Goal: Task Accomplishment & Management: Manage account settings

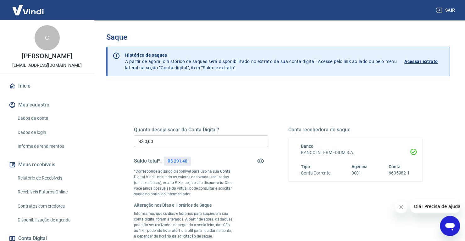
click at [195, 142] on input "R$ 0,00" at bounding box center [201, 141] width 134 height 12
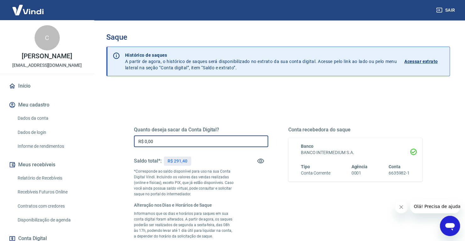
drag, startPoint x: 195, startPoint y: 142, endPoint x: 11, endPoint y: 143, distance: 183.9
click at [11, 143] on div "Sair C CAIO HENRIQUE ALBUQUERQUE BRAGA caio@lojagamais.com.br Início Meu cadast…" at bounding box center [232, 120] width 465 height 241
type input "R$ 291,40"
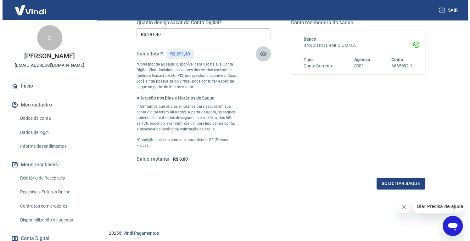
scroll to position [126, 0]
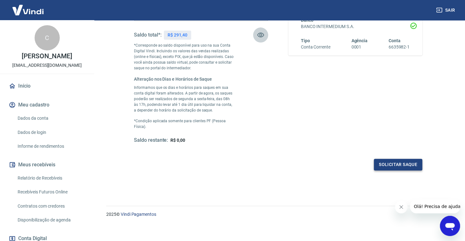
click at [407, 165] on button "Solicitar saque" at bounding box center [398, 164] width 48 height 12
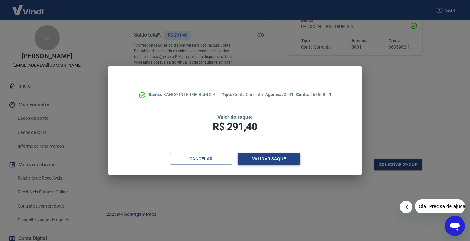
click at [259, 159] on button "Validar saque" at bounding box center [268, 159] width 63 height 12
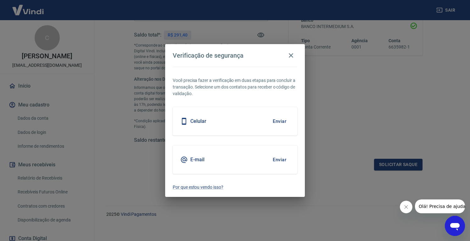
click at [211, 117] on div "Celular Enviar" at bounding box center [235, 121] width 124 height 28
click at [282, 121] on button "Enviar" at bounding box center [279, 120] width 20 height 13
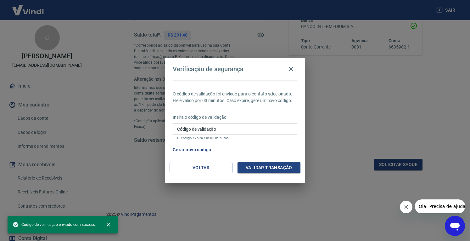
click at [267, 127] on input "Código de validação" at bounding box center [235, 129] width 124 height 12
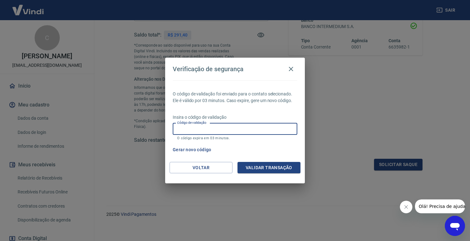
click at [228, 139] on p "O código expira em 03 minutos." at bounding box center [235, 138] width 116 height 4
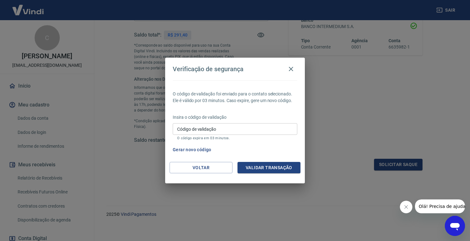
click at [223, 132] on input "Código de validação" at bounding box center [235, 129] width 124 height 12
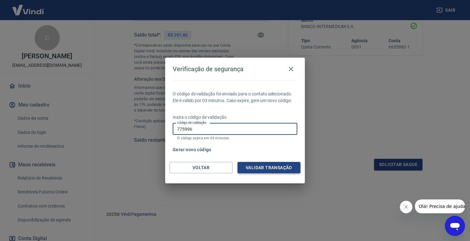
type input "775996"
click at [263, 166] on button "Validar transação" at bounding box center [268, 168] width 63 height 12
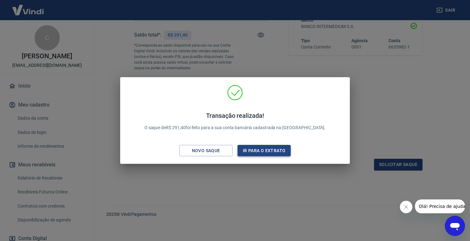
click at [254, 152] on button "Ir para o extrato" at bounding box center [263, 151] width 53 height 12
